Goal: Transaction & Acquisition: Purchase product/service

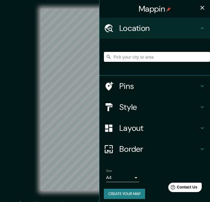
click at [146, 59] on input "Pick your city or area" at bounding box center [157, 57] width 106 height 10
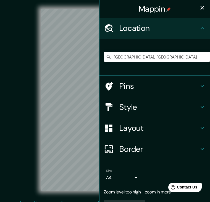
click at [201, 10] on icon "button" at bounding box center [202, 7] width 7 height 7
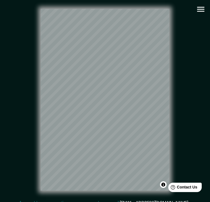
click at [200, 10] on icon "button" at bounding box center [201, 9] width 10 height 10
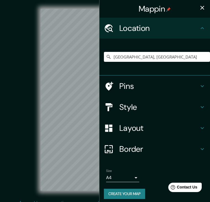
click at [159, 108] on h4 "Style" at bounding box center [159, 107] width 80 height 10
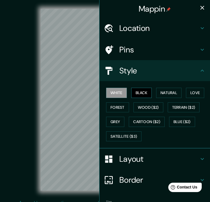
click at [146, 91] on button "Black" at bounding box center [141, 93] width 21 height 10
click at [203, 9] on icon "button" at bounding box center [202, 7] width 7 height 7
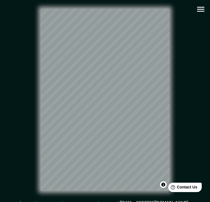
click at [199, 128] on div "© Mapbox © OpenStreetMap Improve this map" at bounding box center [104, 100] width 189 height 182
click at [200, 10] on icon "button" at bounding box center [201, 9] width 10 height 10
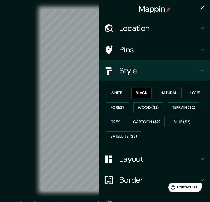
click at [179, 30] on h4 "Location" at bounding box center [159, 28] width 80 height 10
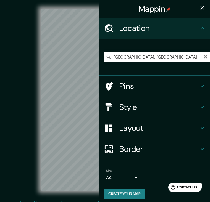
click at [165, 56] on input "Asztúria, Spanyolország" at bounding box center [157, 57] width 106 height 10
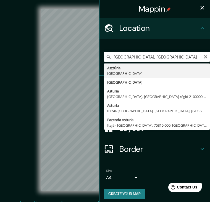
type input "Asztúria, Spanyolország"
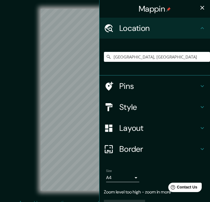
click at [201, 8] on icon "button" at bounding box center [202, 7] width 7 height 7
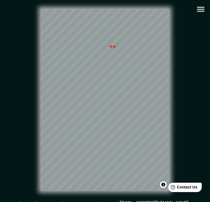
click at [114, 47] on div at bounding box center [114, 47] width 4 height 4
click at [112, 47] on div at bounding box center [110, 46] width 4 height 4
click at [198, 9] on icon "button" at bounding box center [200, 9] width 7 height 5
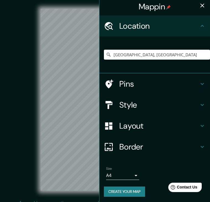
scroll to position [2, 0]
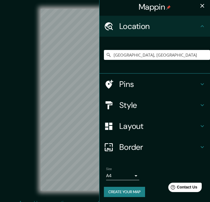
click at [129, 192] on button "Create your map" at bounding box center [124, 192] width 41 height 10
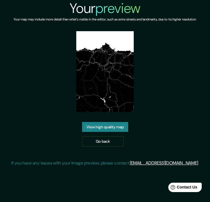
click at [112, 125] on link "View high quality map" at bounding box center [105, 127] width 46 height 10
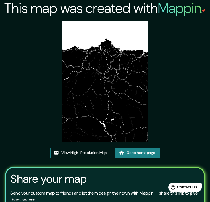
click at [77, 151] on link "View High-Resolution Map" at bounding box center [80, 153] width 61 height 10
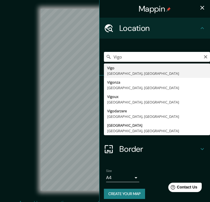
type input "Vigo, Pontevedra, Spanyolország"
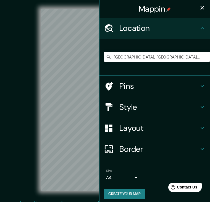
click at [202, 9] on icon "button" at bounding box center [202, 8] width 4 height 4
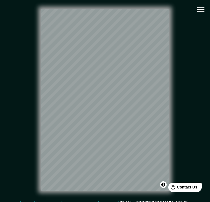
click at [203, 7] on icon "button" at bounding box center [200, 9] width 7 height 5
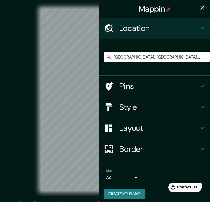
click at [162, 107] on h4 "Style" at bounding box center [159, 107] width 80 height 10
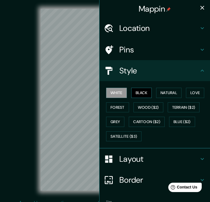
click at [143, 95] on button "Black" at bounding box center [141, 93] width 21 height 10
click at [203, 7] on icon "button" at bounding box center [202, 8] width 4 height 4
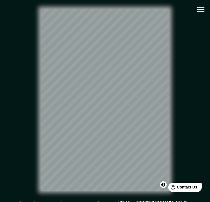
click at [199, 12] on icon "button" at bounding box center [201, 9] width 10 height 10
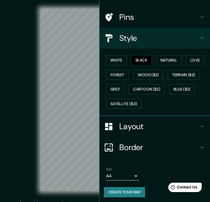
scroll to position [32, 0]
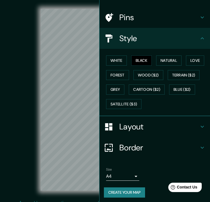
click at [125, 188] on button "Create your map" at bounding box center [124, 193] width 41 height 10
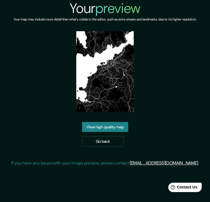
click at [98, 127] on link "View high quality map" at bounding box center [105, 127] width 46 height 10
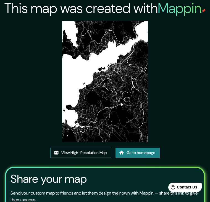
click at [81, 152] on link "View High-Resolution Map" at bounding box center [80, 153] width 61 height 10
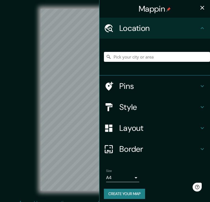
click at [120, 56] on input "Pick your city or area" at bounding box center [157, 57] width 106 height 10
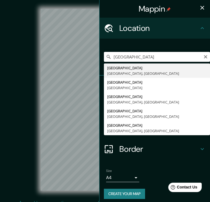
type input "Zaragoza, Zaragoza, Spanyolország"
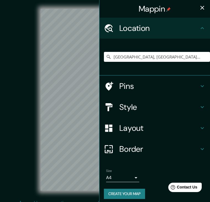
click at [201, 5] on icon "button" at bounding box center [202, 7] width 7 height 7
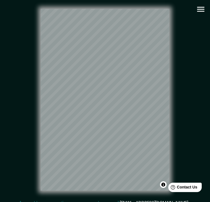
click at [201, 6] on icon "button" at bounding box center [201, 9] width 10 height 10
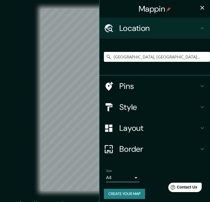
click at [146, 107] on h4 "Style" at bounding box center [159, 107] width 80 height 10
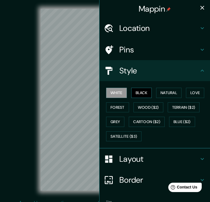
click at [144, 93] on button "Black" at bounding box center [141, 93] width 21 height 10
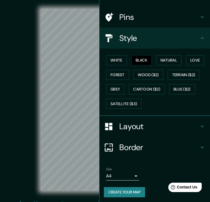
scroll to position [32, 0]
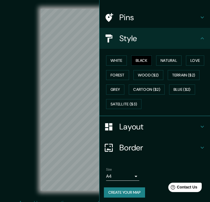
click at [130, 192] on button "Create your map" at bounding box center [124, 193] width 41 height 10
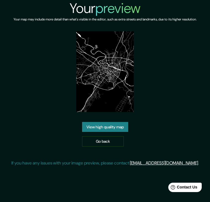
click at [98, 126] on link "View high quality map" at bounding box center [105, 127] width 46 height 10
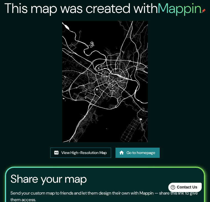
click at [82, 154] on link "View High-Resolution Map" at bounding box center [80, 153] width 61 height 10
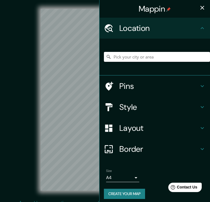
click at [157, 57] on input "Pick your city or area" at bounding box center [157, 57] width 106 height 10
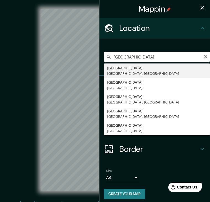
type input "[GEOGRAPHIC_DATA], [GEOGRAPHIC_DATA], [GEOGRAPHIC_DATA]"
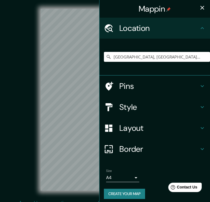
click at [201, 8] on icon "button" at bounding box center [202, 8] width 4 height 4
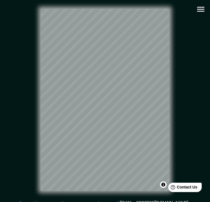
click at [201, 12] on icon "button" at bounding box center [200, 9] width 7 height 5
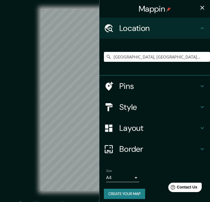
click at [163, 109] on h4 "Style" at bounding box center [159, 107] width 80 height 10
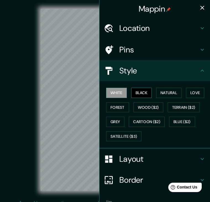
click at [138, 91] on button "Black" at bounding box center [141, 93] width 21 height 10
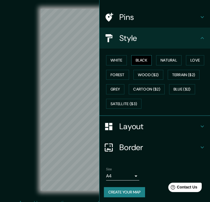
scroll to position [32, 0]
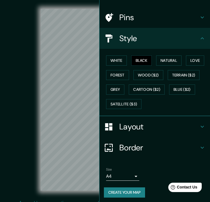
click at [129, 189] on button "Create your map" at bounding box center [124, 193] width 41 height 10
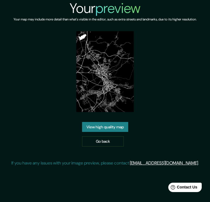
click at [112, 124] on link "View high quality map" at bounding box center [105, 127] width 46 height 10
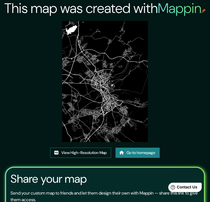
click at [85, 150] on link "View High-Resolution Map" at bounding box center [80, 153] width 61 height 10
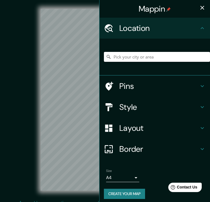
click at [145, 59] on input "Pick your city or area" at bounding box center [157, 57] width 106 height 10
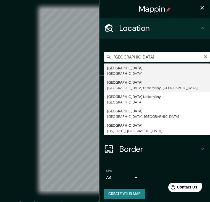
type input "[GEOGRAPHIC_DATA], [GEOGRAPHIC_DATA] tartomány, [GEOGRAPHIC_DATA]"
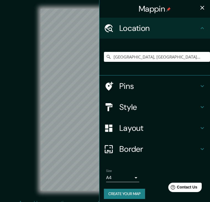
click at [203, 6] on icon "button" at bounding box center [202, 7] width 7 height 7
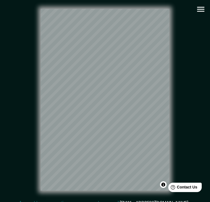
click at [201, 10] on icon "button" at bounding box center [201, 9] width 10 height 10
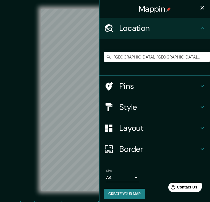
click at [150, 110] on h4 "Style" at bounding box center [159, 107] width 80 height 10
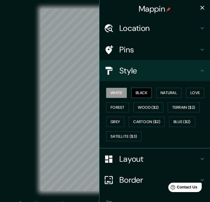
click at [146, 92] on button "Black" at bounding box center [141, 93] width 21 height 10
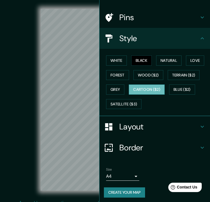
scroll to position [6, 0]
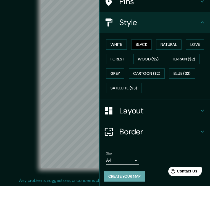
click at [123, 188] on button "Create your map" at bounding box center [124, 193] width 41 height 10
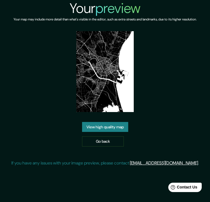
click at [113, 130] on link "View high quality map" at bounding box center [105, 127] width 46 height 10
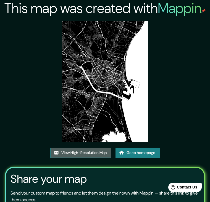
click at [86, 154] on link "View High-Resolution Map" at bounding box center [80, 153] width 61 height 10
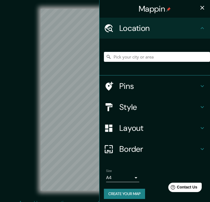
click at [115, 62] on div at bounding box center [157, 57] width 106 height 28
click at [119, 54] on input "Pick your city or area" at bounding box center [157, 57] width 106 height 10
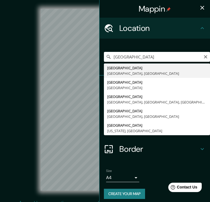
type input "Salamanca, Salamanca, Spanyolország"
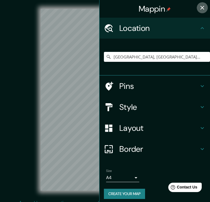
click at [202, 5] on icon "button" at bounding box center [202, 7] width 7 height 7
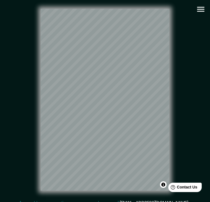
click at [199, 6] on icon "button" at bounding box center [201, 9] width 10 height 10
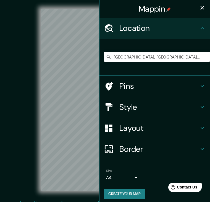
click at [145, 108] on h4 "Style" at bounding box center [159, 107] width 80 height 10
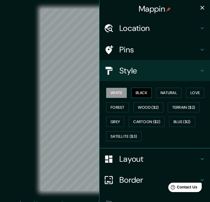
click at [146, 94] on button "Black" at bounding box center [141, 93] width 21 height 10
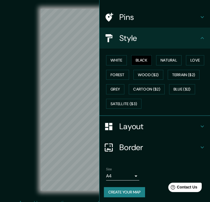
scroll to position [32, 0]
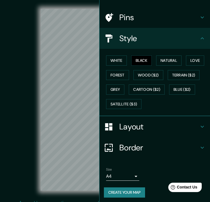
click at [131, 191] on button "Create your map" at bounding box center [124, 193] width 41 height 10
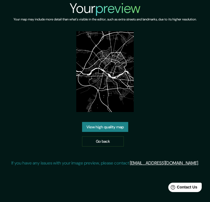
click at [118, 130] on link "View high quality map" at bounding box center [105, 127] width 46 height 10
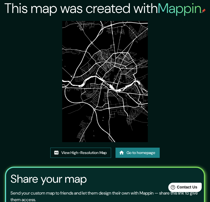
click at [64, 154] on link "View High-Resolution Map" at bounding box center [80, 153] width 61 height 10
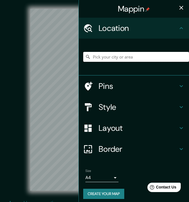
click at [100, 59] on input "Pick your city or area" at bounding box center [136, 57] width 106 height 10
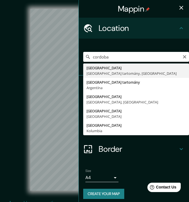
type input "[GEOGRAPHIC_DATA], [GEOGRAPHIC_DATA] tartomány, [GEOGRAPHIC_DATA]"
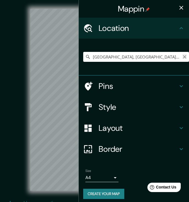
click at [185, 59] on icon "Clear" at bounding box center [185, 57] width 4 height 4
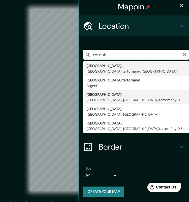
scroll to position [2, 0]
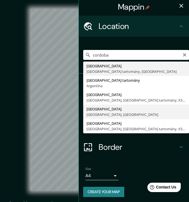
type input "Córdoba, Córdoba, Spanyolország"
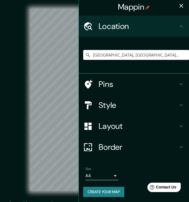
click at [182, 7] on icon "button" at bounding box center [181, 5] width 7 height 7
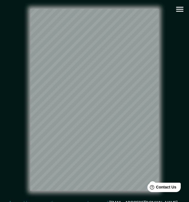
click at [180, 5] on icon "button" at bounding box center [180, 9] width 10 height 10
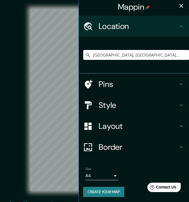
click at [120, 104] on h4 "Style" at bounding box center [139, 105] width 80 height 10
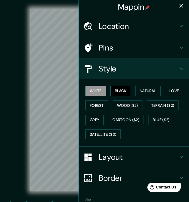
click at [126, 88] on button "Black" at bounding box center [121, 91] width 21 height 10
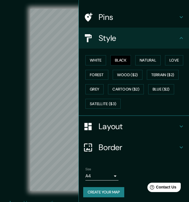
scroll to position [32, 0]
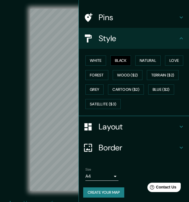
click at [110, 189] on button "Create your map" at bounding box center [103, 193] width 41 height 10
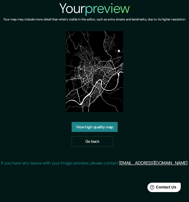
click at [94, 132] on link "View high quality map" at bounding box center [95, 127] width 46 height 10
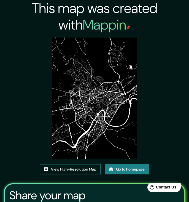
click at [74, 168] on link "View High-Resolution Map" at bounding box center [70, 169] width 61 height 10
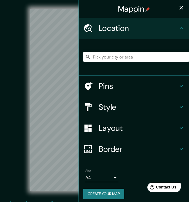
click at [106, 57] on input "Pick your city or area" at bounding box center [136, 57] width 106 height 10
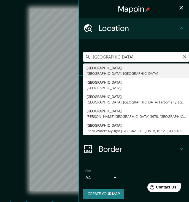
type input "[GEOGRAPHIC_DATA], [GEOGRAPHIC_DATA], [GEOGRAPHIC_DATA]"
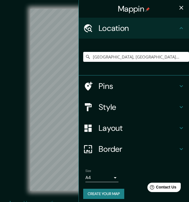
click at [182, 8] on icon "button" at bounding box center [182, 8] width 4 height 4
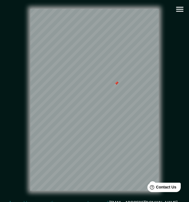
click at [118, 83] on div at bounding box center [117, 83] width 4 height 4
click at [178, 11] on icon "button" at bounding box center [180, 9] width 7 height 5
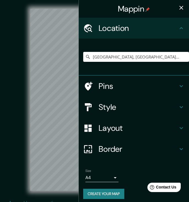
click at [124, 106] on h4 "Style" at bounding box center [139, 107] width 80 height 10
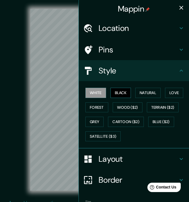
click at [123, 94] on button "Black" at bounding box center [121, 93] width 21 height 10
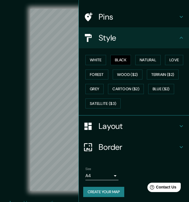
scroll to position [32, 0]
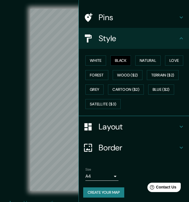
click at [102, 189] on button "Create your map" at bounding box center [103, 193] width 41 height 10
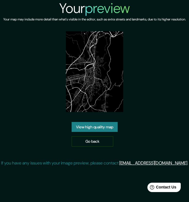
click at [89, 132] on link "View high quality map" at bounding box center [95, 127] width 46 height 10
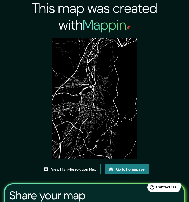
click at [70, 171] on link "View High-Resolution Map" at bounding box center [70, 169] width 61 height 10
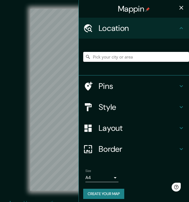
click at [127, 57] on input "Pick your city or area" at bounding box center [136, 57] width 106 height 10
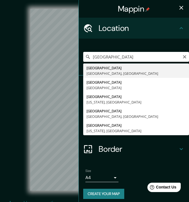
type input "[GEOGRAPHIC_DATA], [GEOGRAPHIC_DATA], [GEOGRAPHIC_DATA]"
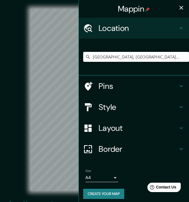
click at [129, 106] on h4 "Style" at bounding box center [139, 107] width 80 height 10
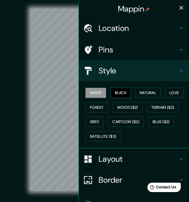
click at [119, 91] on button "Black" at bounding box center [121, 93] width 21 height 10
click at [183, 7] on icon "button" at bounding box center [181, 7] width 7 height 7
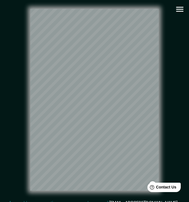
click at [178, 10] on icon "button" at bounding box center [180, 9] width 10 height 10
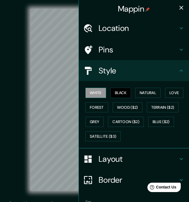
click at [102, 91] on button "White" at bounding box center [96, 93] width 21 height 10
click at [182, 3] on button "button" at bounding box center [181, 7] width 11 height 11
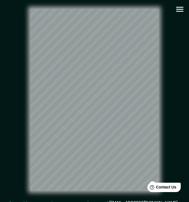
click at [180, 8] on icon "button" at bounding box center [180, 9] width 10 height 10
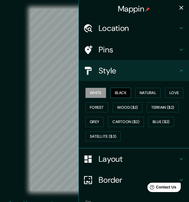
click at [129, 88] on button "Black" at bounding box center [121, 93] width 21 height 10
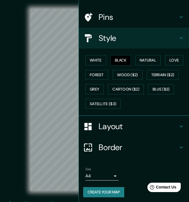
scroll to position [32, 0]
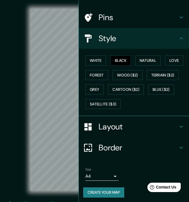
click at [114, 190] on button "Create your map" at bounding box center [103, 193] width 41 height 10
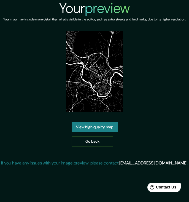
click at [106, 132] on link "View high quality map" at bounding box center [95, 127] width 46 height 10
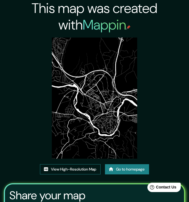
click at [76, 168] on link "View High-Resolution Map" at bounding box center [70, 169] width 61 height 10
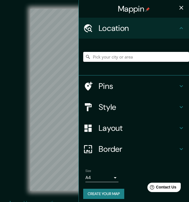
click at [117, 60] on input "Pick your city or area" at bounding box center [136, 57] width 106 height 10
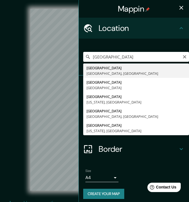
type input "[GEOGRAPHIC_DATA], [GEOGRAPHIC_DATA], [GEOGRAPHIC_DATA]"
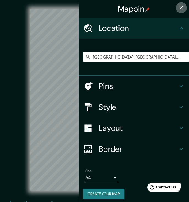
click at [181, 7] on icon "button" at bounding box center [182, 8] width 4 height 4
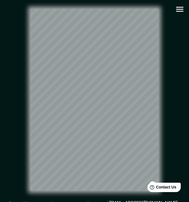
click at [92, 0] on html "Mappin Location Toledo, Toledo, Spanyolország Pins Style Layout Border Choose a…" at bounding box center [94, 101] width 189 height 202
click at [177, 10] on icon "button" at bounding box center [180, 9] width 10 height 10
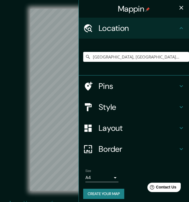
click at [135, 105] on h4 "Style" at bounding box center [139, 107] width 80 height 10
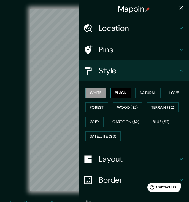
click at [125, 92] on button "Black" at bounding box center [121, 93] width 21 height 10
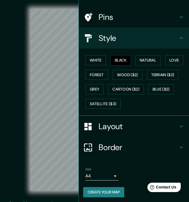
scroll to position [32, 0]
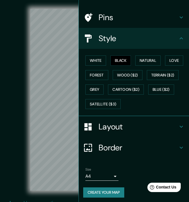
click at [107, 190] on button "Create your map" at bounding box center [103, 193] width 41 height 10
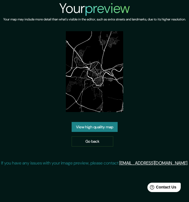
click at [96, 132] on link "View high quality map" at bounding box center [95, 127] width 46 height 10
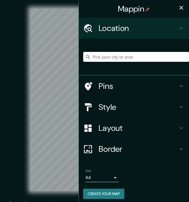
click at [105, 57] on input "Pick your city or area" at bounding box center [136, 57] width 106 height 10
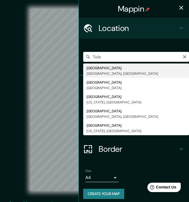
type input "Toledo, Toledo, Spanyolország"
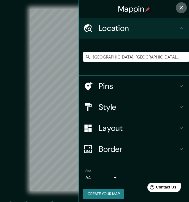
click at [184, 6] on icon "button" at bounding box center [181, 7] width 7 height 7
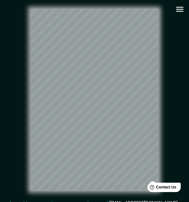
click at [180, 9] on icon "button" at bounding box center [180, 9] width 7 height 5
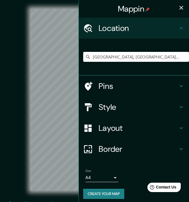
click at [181, 10] on icon "button" at bounding box center [181, 7] width 7 height 7
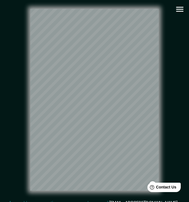
click at [180, 9] on icon "button" at bounding box center [180, 9] width 7 height 5
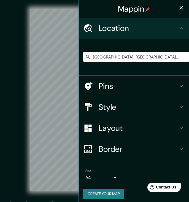
click at [182, 9] on icon "button" at bounding box center [181, 7] width 7 height 7
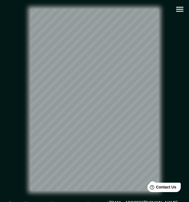
click at [179, 7] on icon "button" at bounding box center [180, 9] width 7 height 5
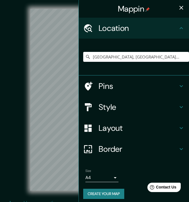
click at [117, 102] on h4 "Style" at bounding box center [139, 107] width 80 height 10
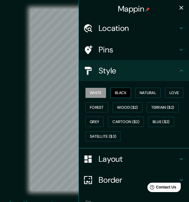
click at [121, 90] on button "Black" at bounding box center [121, 93] width 21 height 10
click at [180, 7] on icon "button" at bounding box center [181, 7] width 7 height 7
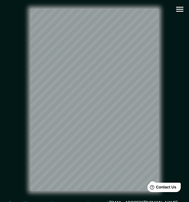
click at [182, 6] on icon "button" at bounding box center [180, 9] width 10 height 10
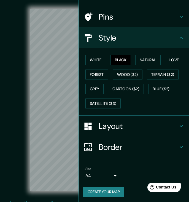
scroll to position [32, 0]
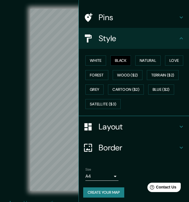
click at [107, 191] on button "Create your map" at bounding box center [103, 193] width 41 height 10
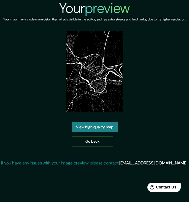
click at [97, 132] on link "View high quality map" at bounding box center [95, 127] width 46 height 10
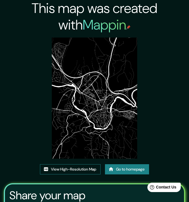
click at [77, 168] on link "View High-Resolution Map" at bounding box center [70, 169] width 61 height 10
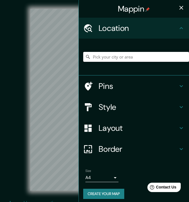
click at [117, 59] on input "Pick your city or area" at bounding box center [136, 57] width 106 height 10
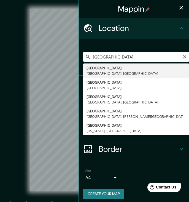
type input "[GEOGRAPHIC_DATA], [GEOGRAPHIC_DATA], [GEOGRAPHIC_DATA]"
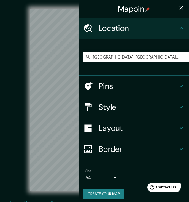
click at [181, 7] on icon "button" at bounding box center [182, 8] width 4 height 4
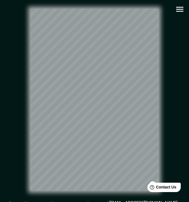
click at [176, 11] on icon "button" at bounding box center [180, 9] width 10 height 10
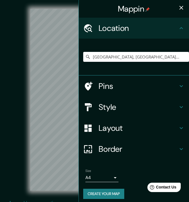
click at [127, 102] on h4 "Style" at bounding box center [139, 107] width 80 height 10
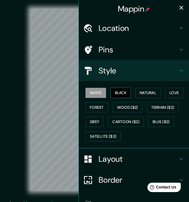
click at [124, 93] on button "Black" at bounding box center [121, 93] width 21 height 10
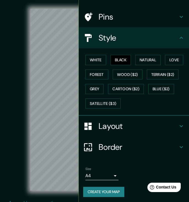
scroll to position [32, 0]
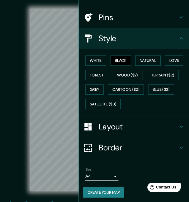
click at [106, 189] on button "Create your map" at bounding box center [103, 193] width 41 height 10
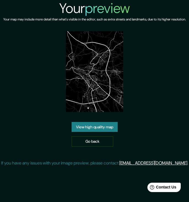
click at [98, 132] on link "View high quality map" at bounding box center [95, 127] width 46 height 10
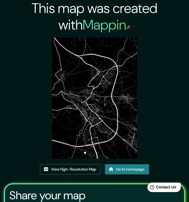
click at [60, 171] on link "View High-Resolution Map" at bounding box center [70, 169] width 61 height 10
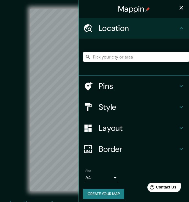
click at [105, 62] on div at bounding box center [136, 57] width 106 height 28
click at [105, 58] on input "Pick your city or area" at bounding box center [136, 57] width 106 height 10
click at [130, 58] on input "Pick your city or area" at bounding box center [136, 57] width 106 height 10
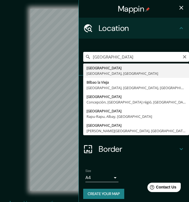
type input "Bilbao, Bizkaia, Spanyolország"
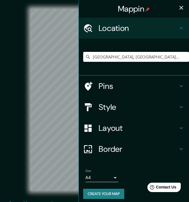
click at [183, 12] on button "button" at bounding box center [181, 7] width 11 height 11
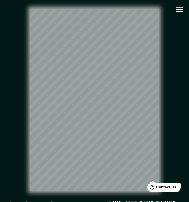
click at [183, 9] on icon "button" at bounding box center [180, 9] width 7 height 5
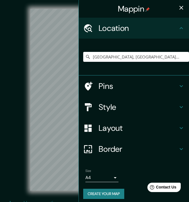
click at [115, 108] on h4 "Style" at bounding box center [139, 107] width 80 height 10
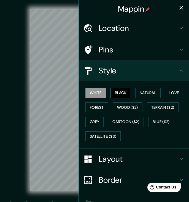
click at [122, 94] on button "Black" at bounding box center [121, 93] width 21 height 10
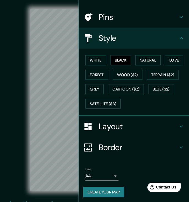
scroll to position [32, 0]
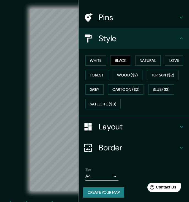
click at [97, 192] on button "Create your map" at bounding box center [103, 193] width 41 height 10
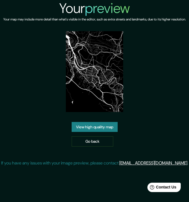
click at [104, 132] on link "View high quality map" at bounding box center [95, 127] width 46 height 10
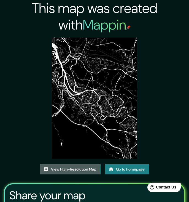
click at [88, 171] on link "View High-Resolution Map" at bounding box center [70, 169] width 61 height 10
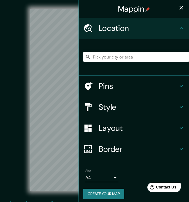
click at [135, 55] on input "Pick your city or area" at bounding box center [136, 57] width 106 height 10
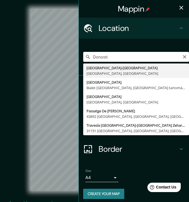
type input "[GEOGRAPHIC_DATA]-[GEOGRAPHIC_DATA], [GEOGRAPHIC_DATA], [GEOGRAPHIC_DATA]"
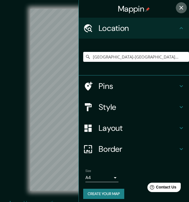
click at [185, 8] on button "button" at bounding box center [181, 7] width 11 height 11
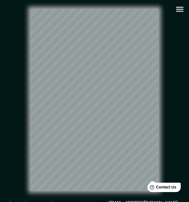
click at [178, 9] on icon "button" at bounding box center [180, 9] width 10 height 10
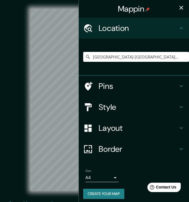
click at [119, 107] on h4 "Style" at bounding box center [139, 107] width 80 height 10
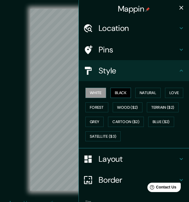
click at [122, 91] on button "Black" at bounding box center [121, 93] width 21 height 10
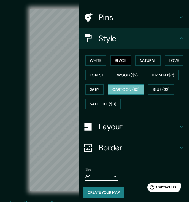
scroll to position [6, 0]
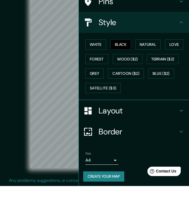
click at [105, 188] on button "Create your map" at bounding box center [103, 193] width 41 height 10
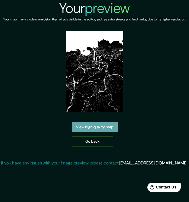
click at [93, 132] on link "View high quality map" at bounding box center [95, 127] width 46 height 10
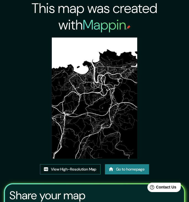
click at [77, 170] on link "View High-Resolution Map" at bounding box center [70, 169] width 61 height 10
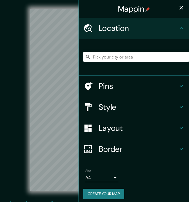
click at [97, 58] on input "Pick your city or area" at bounding box center [136, 57] width 106 height 10
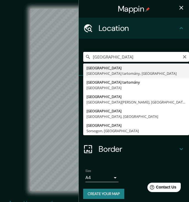
drag, startPoint x: 108, startPoint y: 67, endPoint x: 115, endPoint y: 75, distance: 11.0
type input "Barcelona, Barcelona tartomány, Spanyolország"
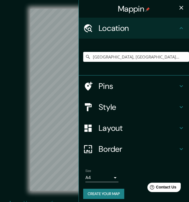
click at [181, 11] on icon "button" at bounding box center [181, 7] width 7 height 7
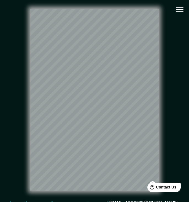
click at [180, 8] on icon "button" at bounding box center [180, 9] width 10 height 10
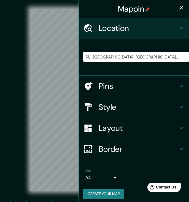
click at [144, 107] on h4 "Style" at bounding box center [139, 107] width 80 height 10
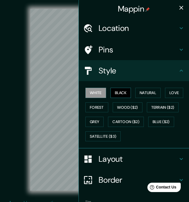
click at [127, 94] on button "Black" at bounding box center [121, 93] width 21 height 10
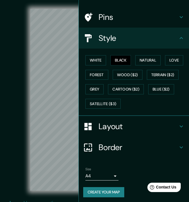
scroll to position [32, 0]
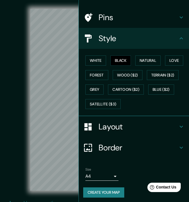
click at [108, 195] on button "Create your map" at bounding box center [103, 193] width 41 height 10
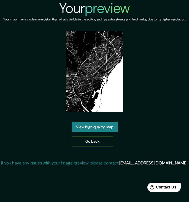
click at [111, 132] on link "View high quality map" at bounding box center [95, 127] width 46 height 10
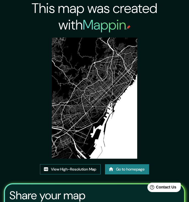
click at [82, 171] on link "View High-Resolution Map" at bounding box center [70, 169] width 61 height 10
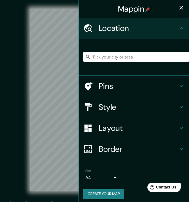
click at [106, 56] on input "Pick your city or area" at bounding box center [136, 57] width 106 height 10
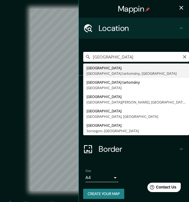
drag, startPoint x: 98, startPoint y: 67, endPoint x: 100, endPoint y: 75, distance: 8.8
type input "Barcelona, Barcelona tartomány, Spanyolország"
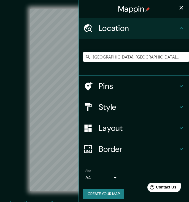
click at [182, 9] on icon "button" at bounding box center [181, 7] width 7 height 7
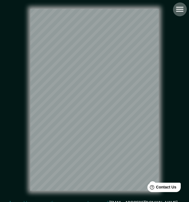
click at [179, 10] on icon "button" at bounding box center [180, 9] width 10 height 10
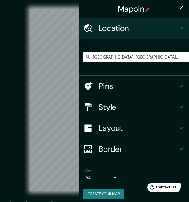
click at [119, 110] on h4 "Style" at bounding box center [139, 107] width 80 height 10
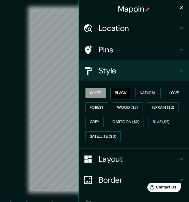
click at [123, 91] on button "Black" at bounding box center [121, 93] width 21 height 10
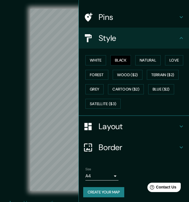
scroll to position [32, 0]
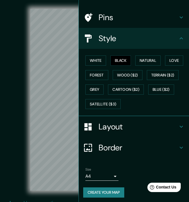
click at [100, 190] on button "Create your map" at bounding box center [103, 193] width 41 height 10
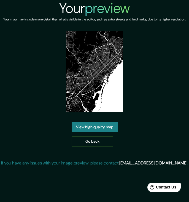
click at [101, 132] on link "View high quality map" at bounding box center [95, 127] width 46 height 10
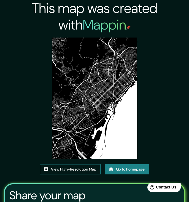
click at [89, 170] on link "View High-Resolution Map" at bounding box center [70, 169] width 61 height 10
